Goal: Find specific page/section: Find specific page/section

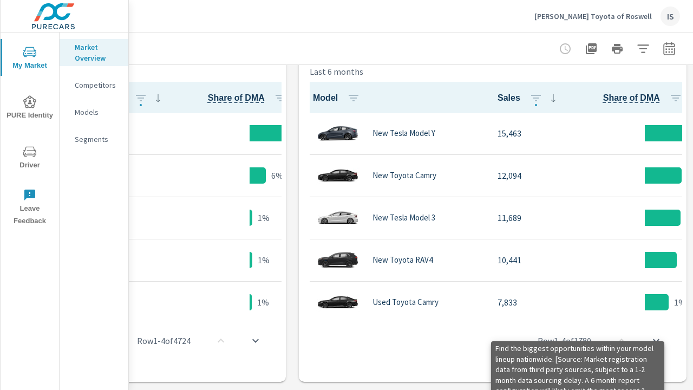
scroll to position [244, 210]
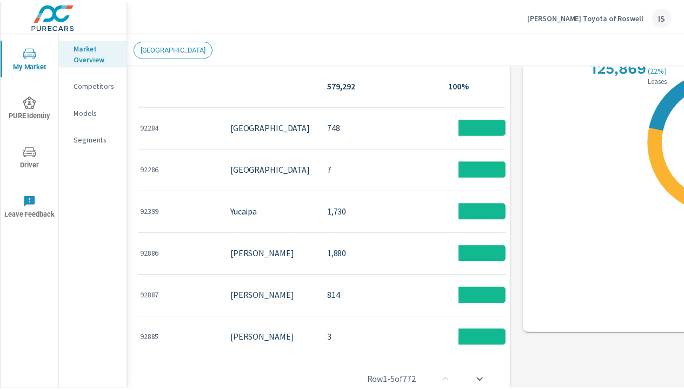
scroll to position [768, 6]
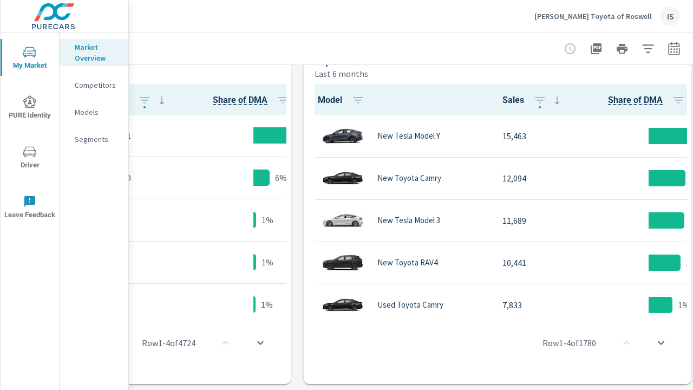
scroll to position [532, 232]
